Goal: Contribute content

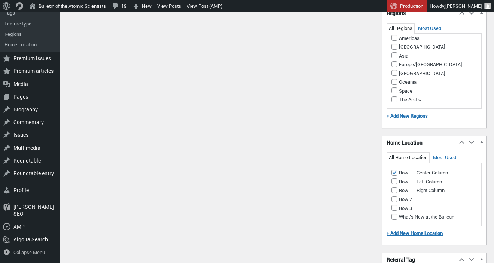
scroll to position [542, 0]
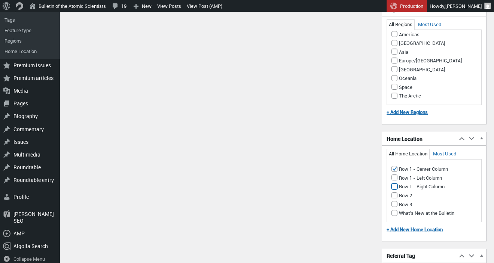
click at [394, 190] on input "Row 1 - Right Column" at bounding box center [394, 187] width 6 height 6
checkbox input "true"
click at [395, 172] on input "Row 1 - Center Column (Primary Home Location)" at bounding box center [394, 169] width 6 height 6
checkbox input "false"
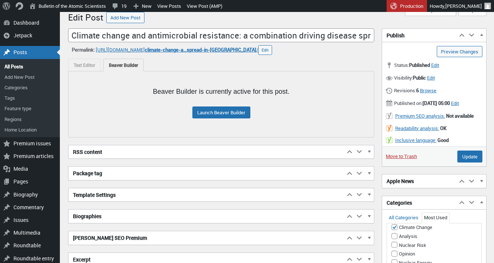
scroll to position [0, 0]
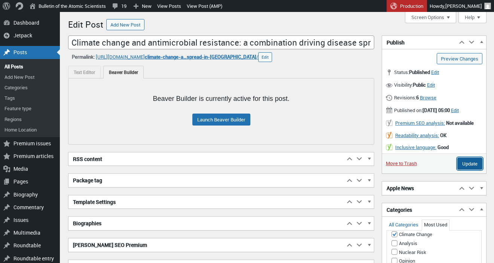
click at [466, 170] on input "Update" at bounding box center [469, 164] width 25 height 12
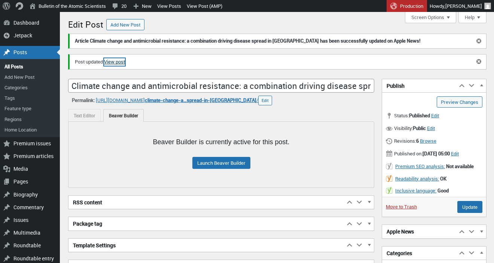
click at [122, 62] on link "View post" at bounding box center [114, 61] width 21 height 7
